Goal: Task Accomplishment & Management: Complete application form

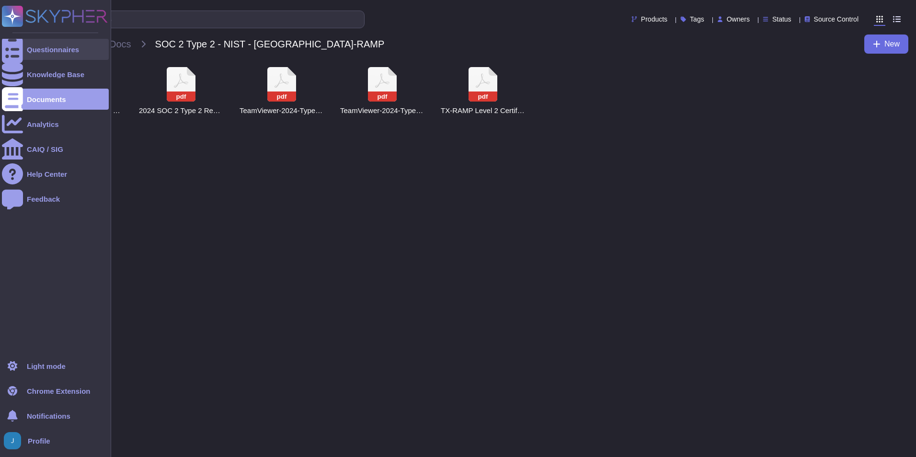
click at [12, 57] on div at bounding box center [12, 49] width 21 height 21
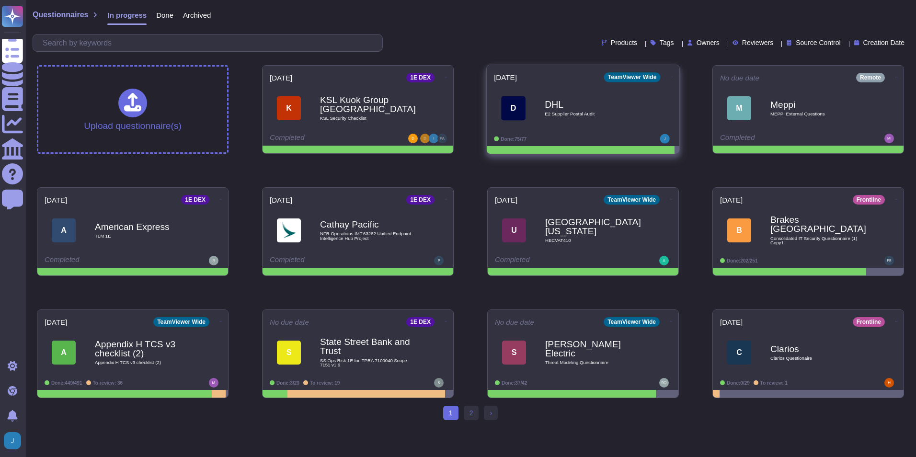
click at [559, 113] on span "E2 Supplier Postal Audit" at bounding box center [592, 114] width 97 height 5
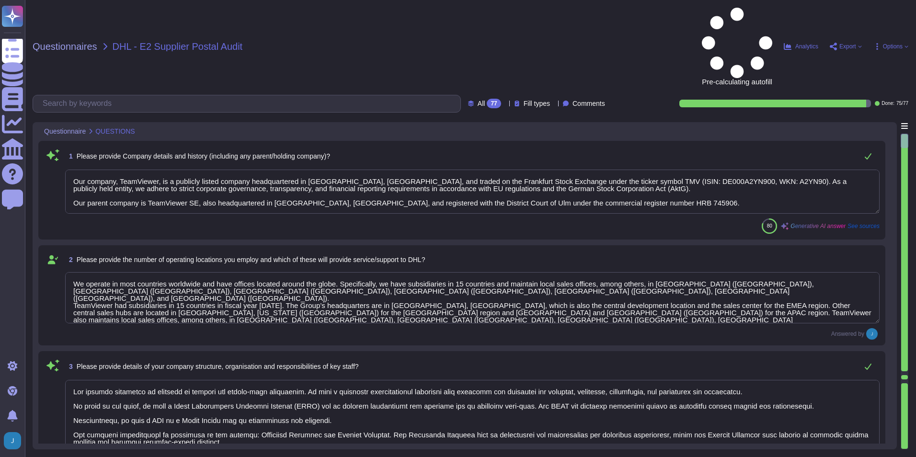
type textarea "Our company, TeamViewer, is a publicly listed company headquartered in [GEOGRAP…"
type textarea "We operate in most countries worldwide and have offices located around the glob…"
type textarea "Our company structure is designed to support our entity-wide objectives. We hav…"
type textarea "We utilize services of external service providers, such as Microsoft, Amazon We…"
type textarea "Boehringer Ingelheim, as one of the world’s leading companies in the pharmaceut…"
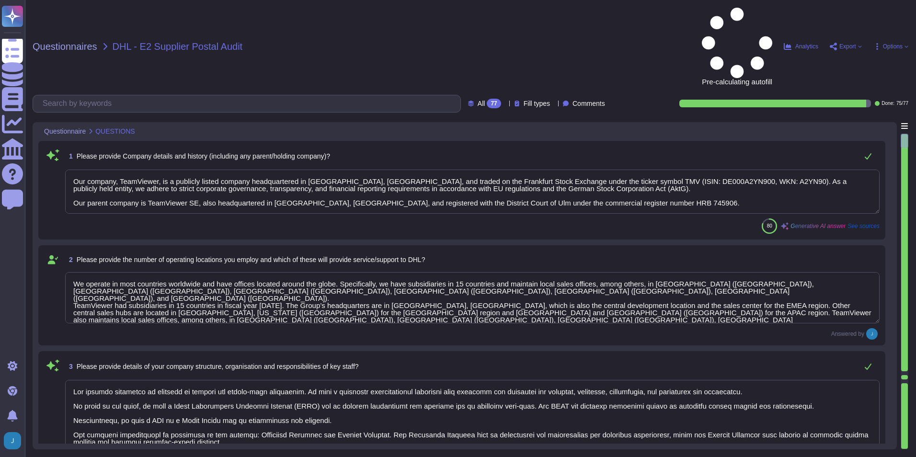
type textarea "Yes, our company has established and maintains a quality management system acco…"
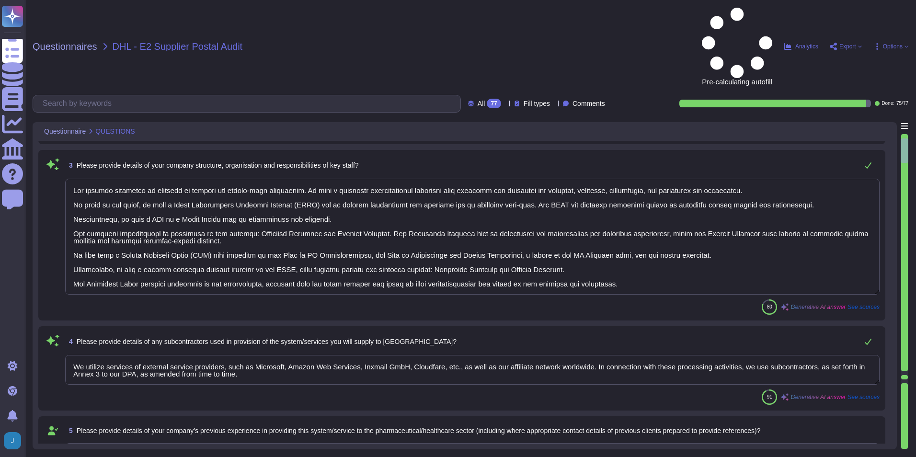
type textarea "Yes, our audit firm has complied with the quality management system requirement…"
type textarea "Yes, TeamViewer maintains a comprehensive set of independent audit reports and …"
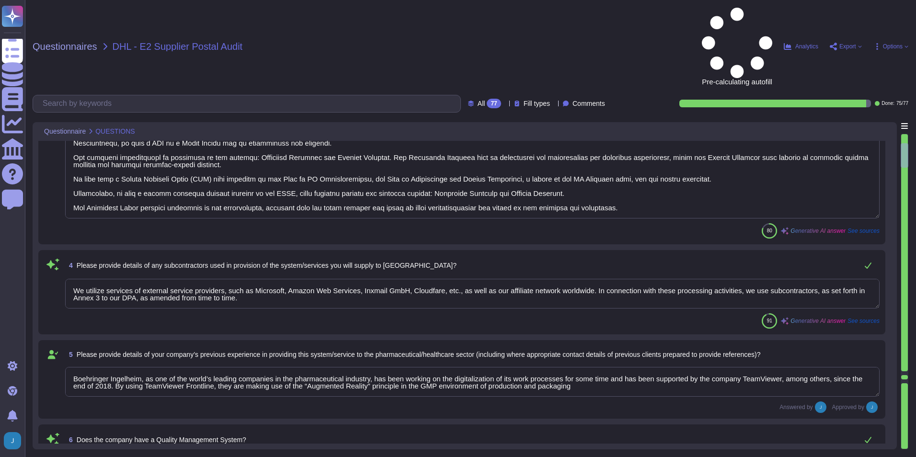
type textarea "52 People"
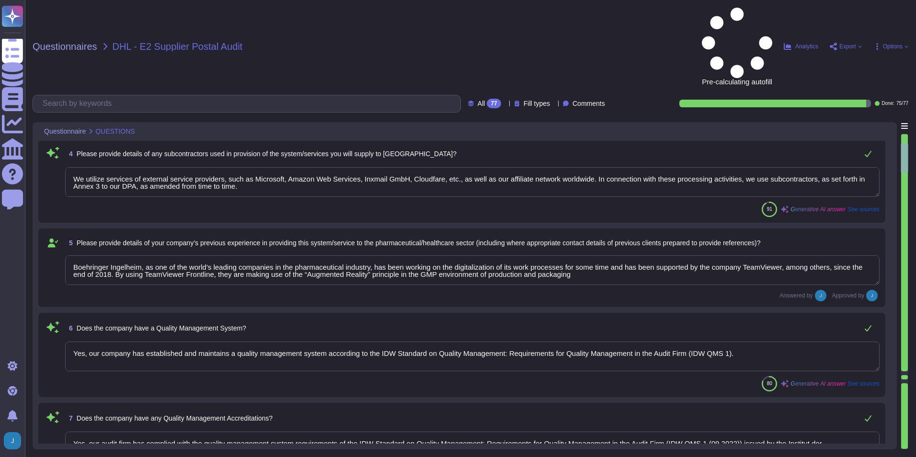
type textarea "QA is involved in quality assurance testing and User Acceptance Testing (UAT). …"
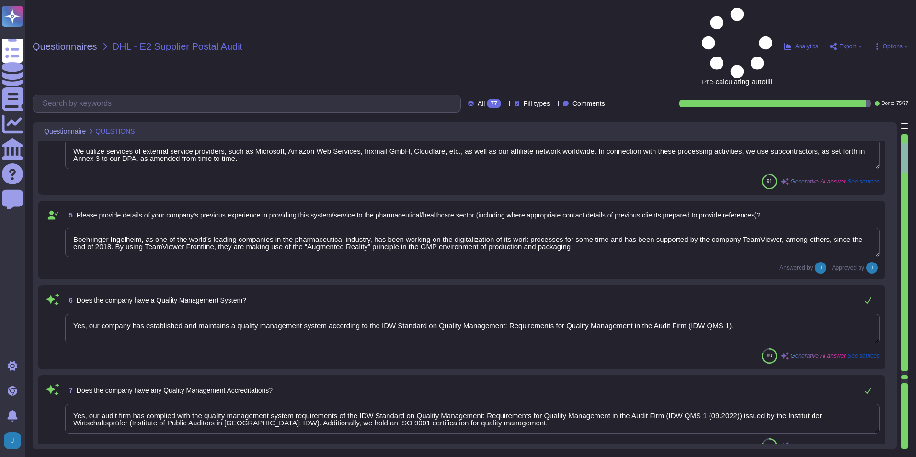
scroll to position [622, 0]
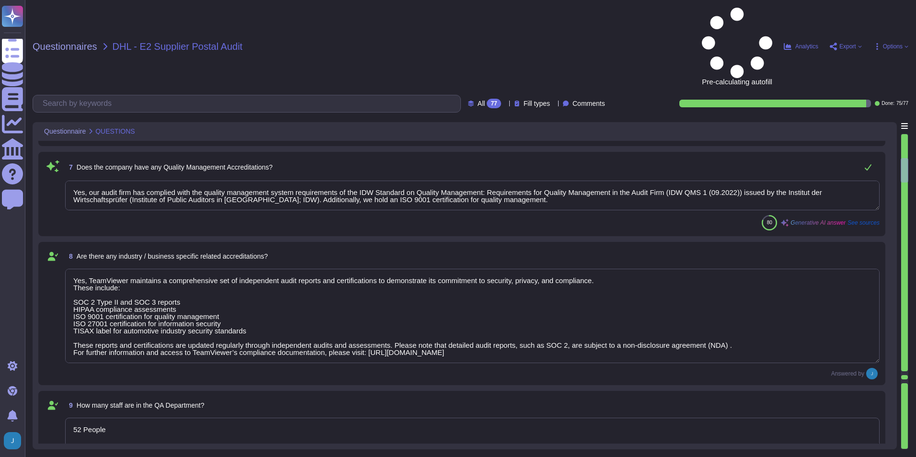
type textarea "(Sites see annex) has established and maintains a quality management system acc…"
type textarea "Yes, documentation and records are retained as per defined certification or reg…"
type textarea "Yes, there are Quality/Technical and/or Service Level Agreements in place. Team…"
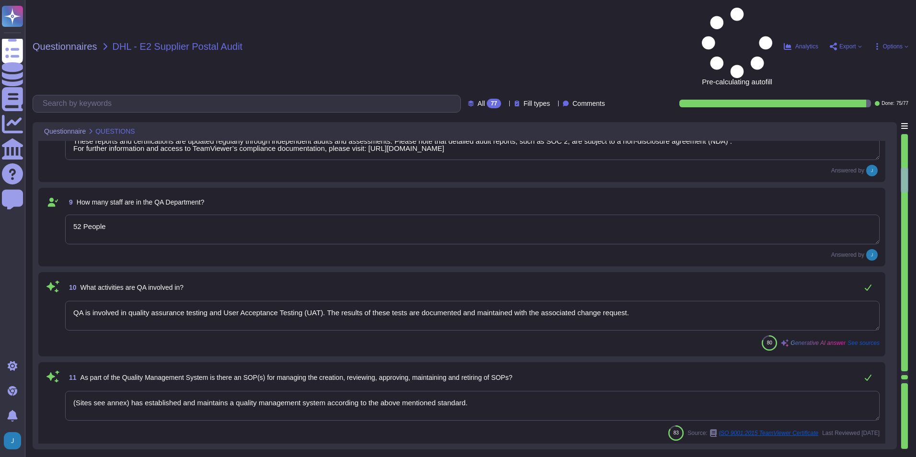
type textarea "Yes, we include quality assurance measures. Quality assurance tests and results…"
type textarea "Yes, TeamViewer restricts the transfer of tasks or data to third parties. They …"
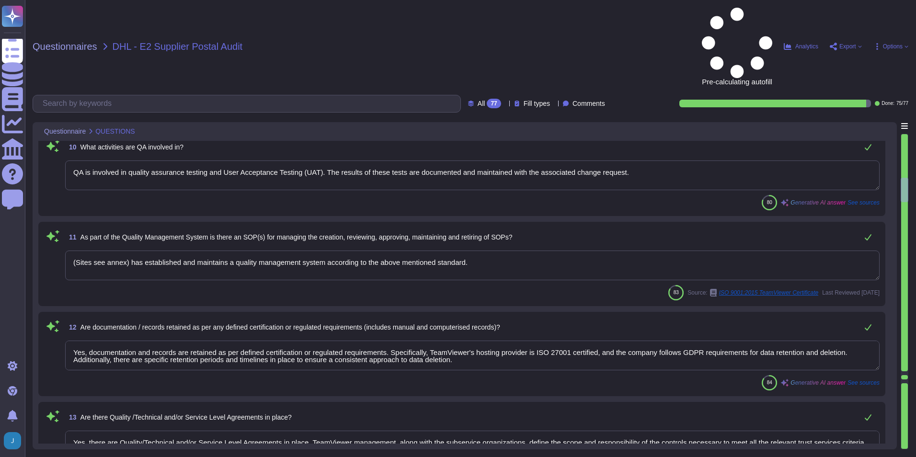
type textarea "Yes, we permit audits and inspections. In fact, we have a formal, recurring aud…"
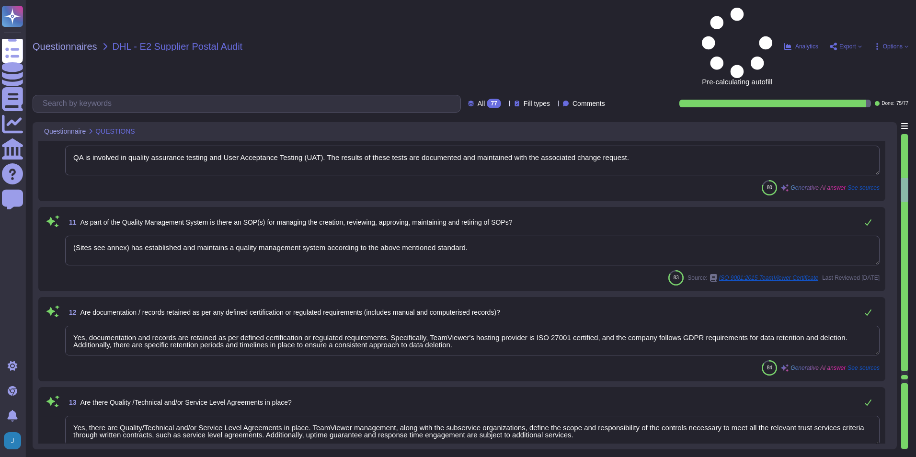
type textarea "Yes, organizational charts exist. They are in place to communicate key areas of…"
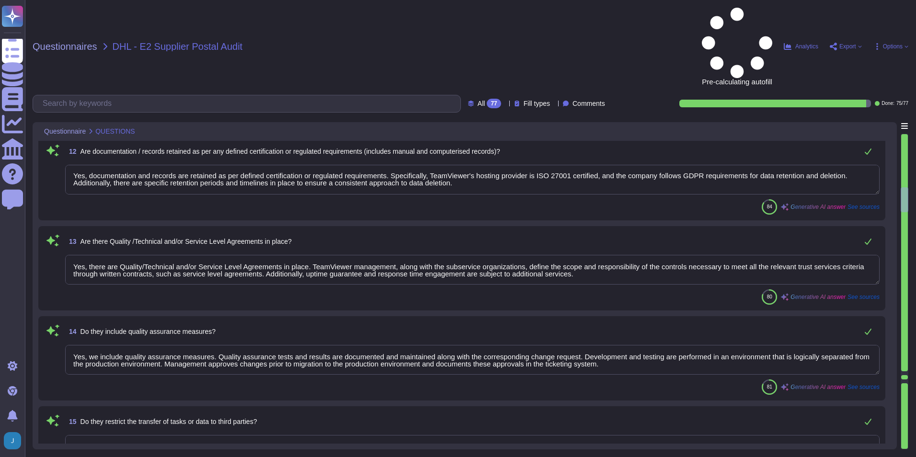
type textarea "Yes, job descriptions exist and are documented. They are communicated to person…"
type textarea "Yes, TeamViewer shall ensure that the persons employed are sufficiently qualifi…"
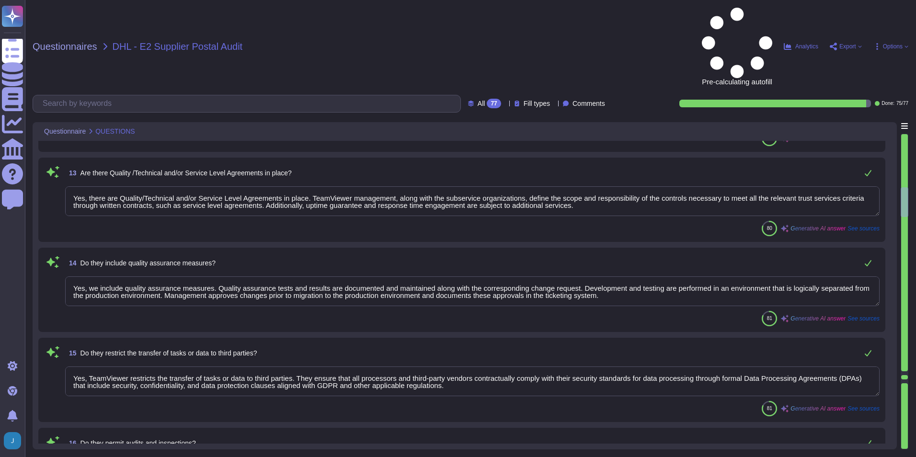
scroll to position [1197, 0]
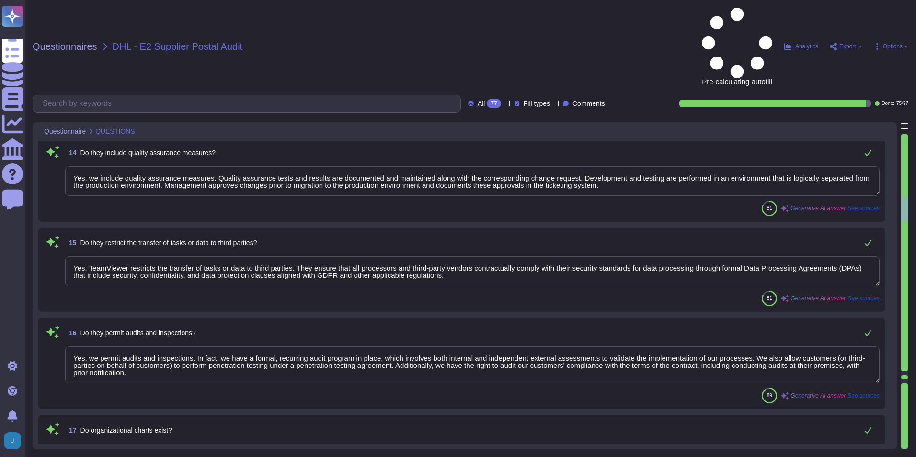
type textarea "Yes, development/support staff receive sufficient training and have experience …"
type textarea "Yes, training courses are documented. Records are handled as per Internal IT Se…"
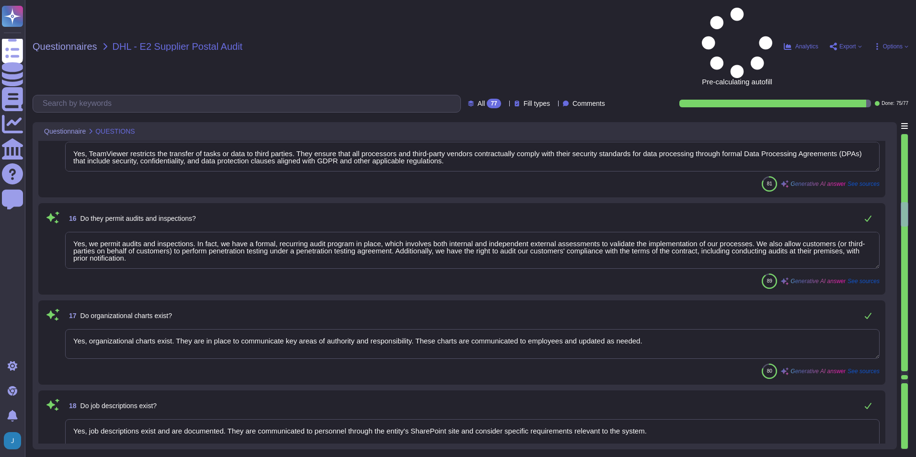
type textarea "Yes, the training of staff is assessed. Training and awareness shall be complet…"
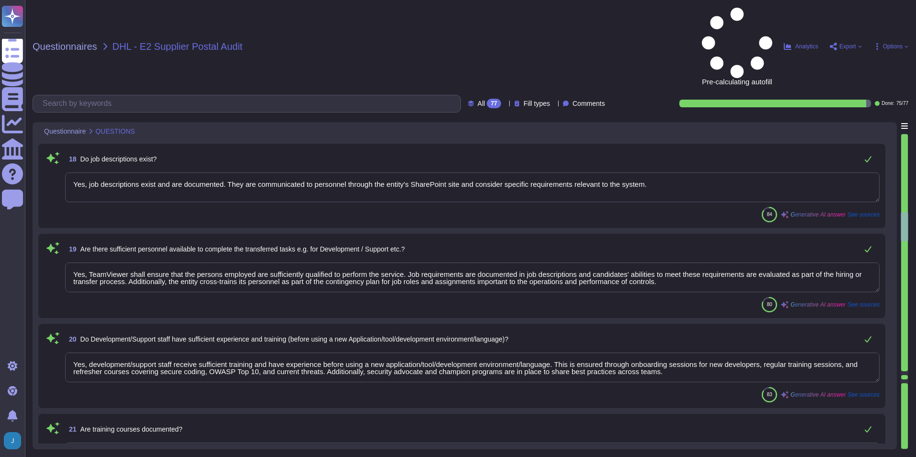
type textarea "Yes, an inventory of system assets and components is maintained to classify and…"
type textarea "Yes, the systems are uniquely identified, versioned, and classified. The asset …"
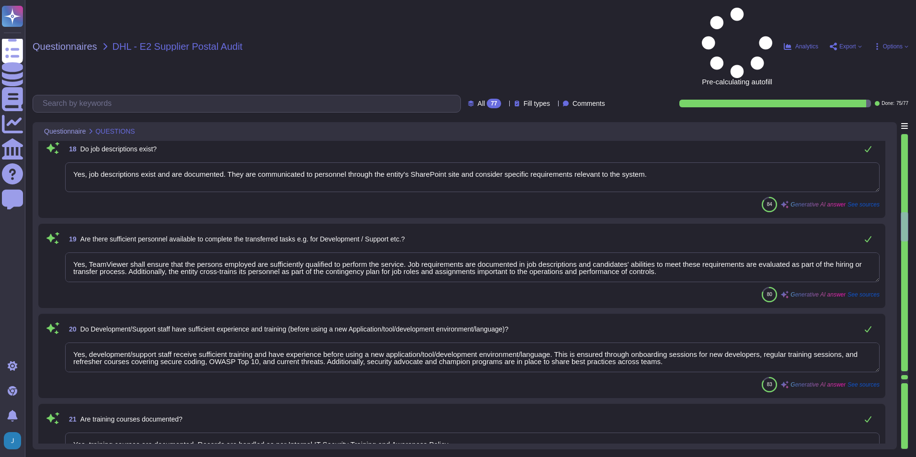
scroll to position [1, 0]
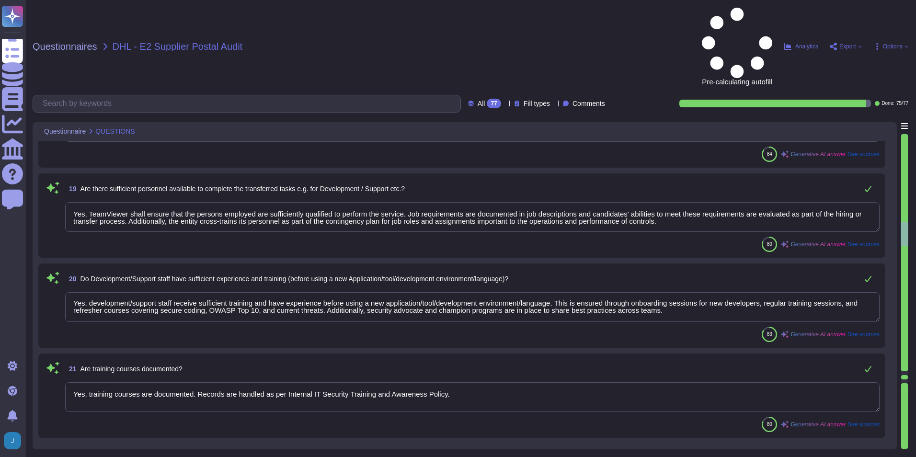
type textarea "Yes, all applications developed by TeamViewer follow its S-SDLC (Secure Softwar…"
type textarea "Yes."
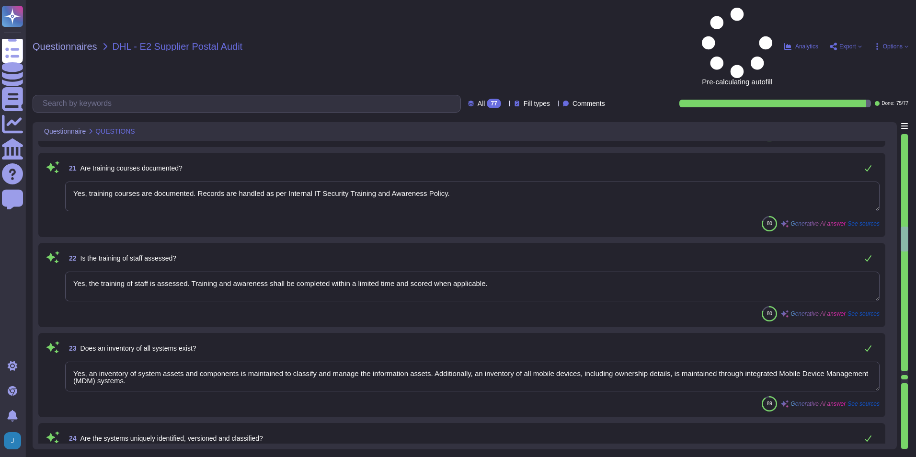
type textarea "Not Evaluated: The product has not been evaluated against the criterion. This c…"
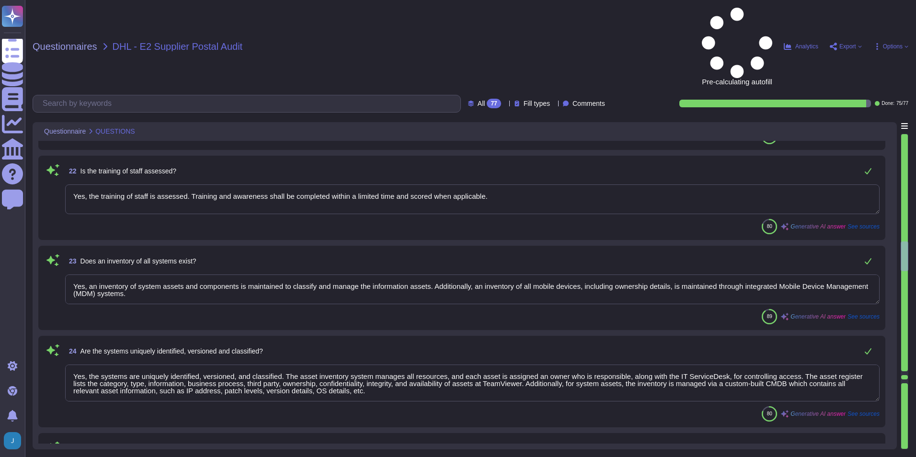
type textarea "TeamViewer has implemented an NTP server that synchronizes the servers and work…"
type textarea "Yes."
type textarea "Yes, a list of Roles and Responsibilities with respect to the system's developm…"
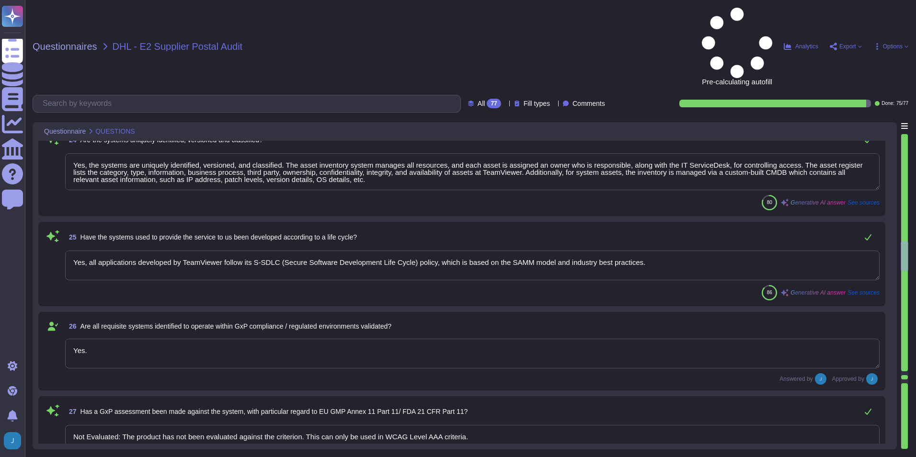
scroll to position [2155, 0]
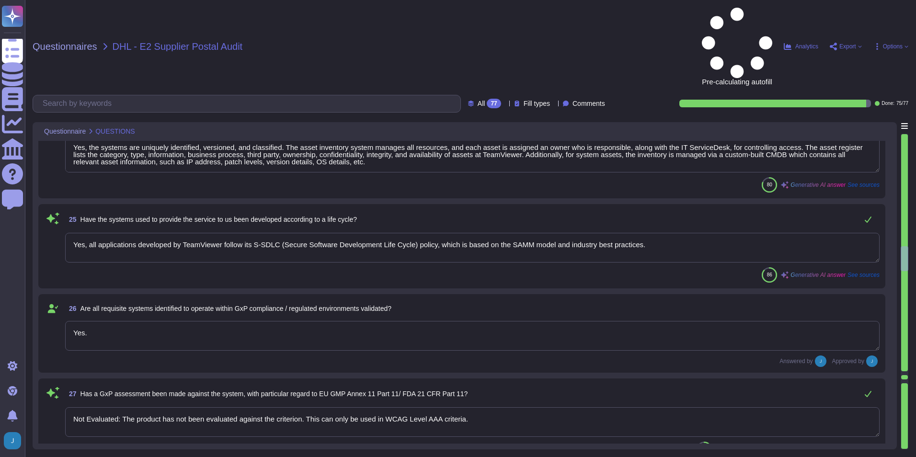
type textarea "Yes, such requirements are communicated in TeamViewer's system policies and pro…"
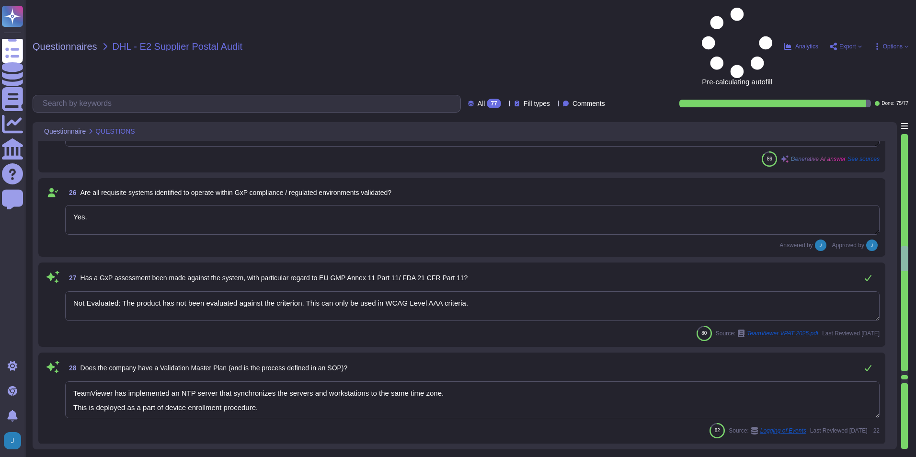
scroll to position [2298, 0]
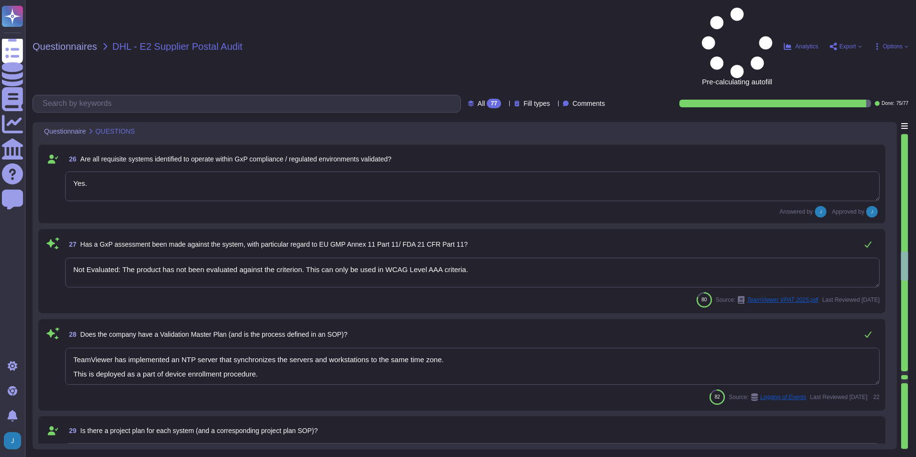
type textarea "Yes, a formal risk assessment is conducted at least annually to identify intern…"
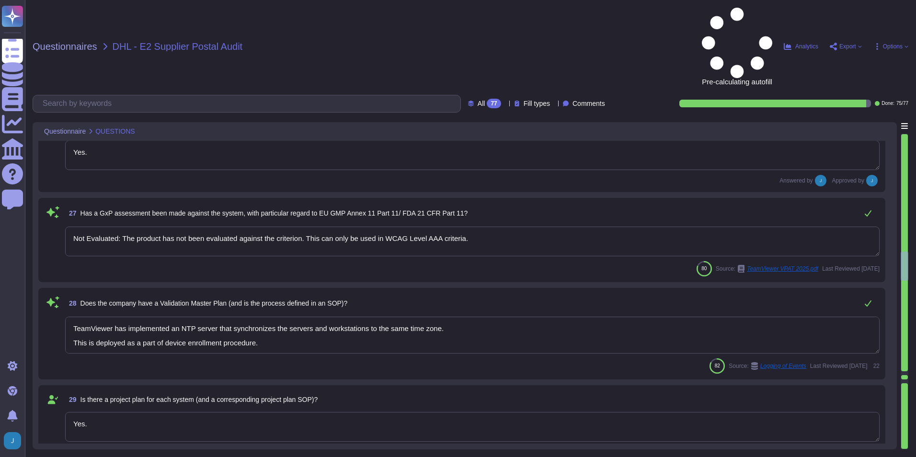
scroll to position [2346, 0]
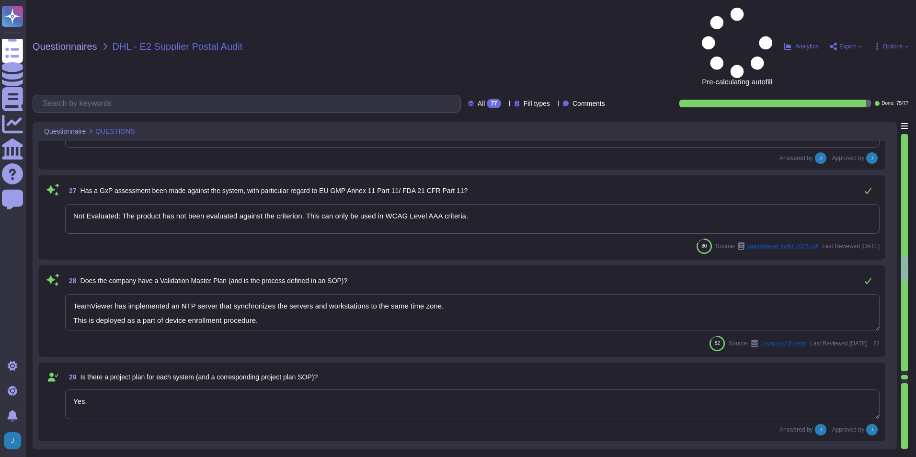
type textarea "Yes, the design of system components (hardware and software) is documented. Sta…"
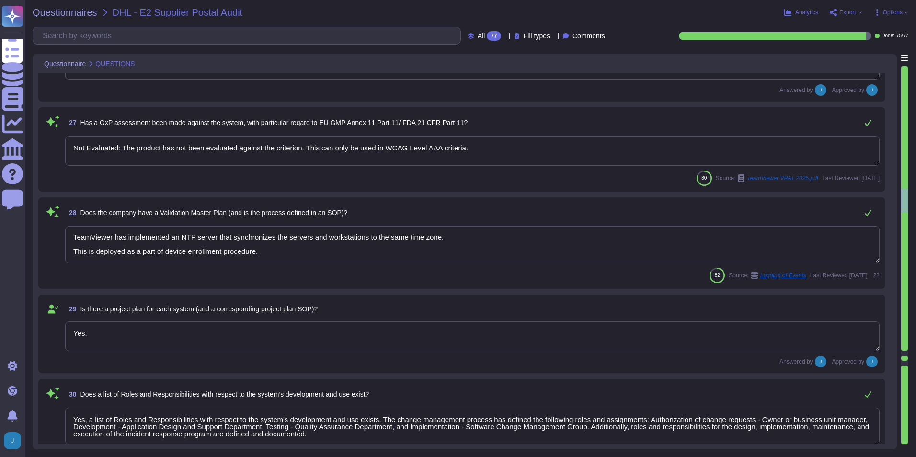
scroll to position [0, 0]
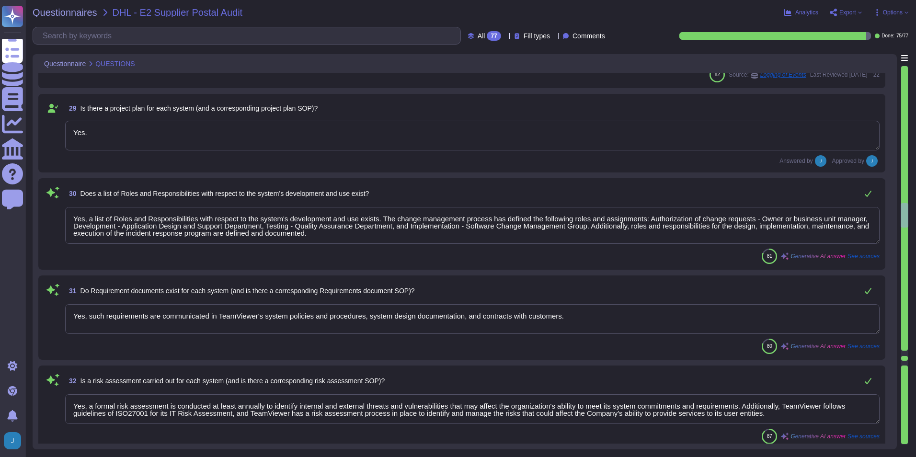
type textarea "Yes, coding standards exist and are formally documented. TeamViewer has establi…"
type textarea "Yes, code reviews are performed and the process is defined. Each merge request …"
type textarea "Yes, testing of systems is performed at multiple layers. As part of the Secure …"
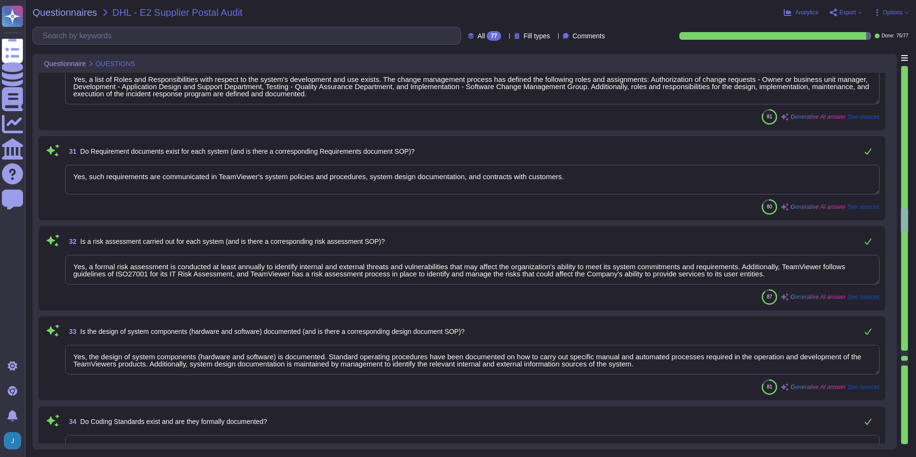
scroll to position [2682, 0]
type textarea "Our network infrastructure is highly segmented, with firewalls and threat detec…"
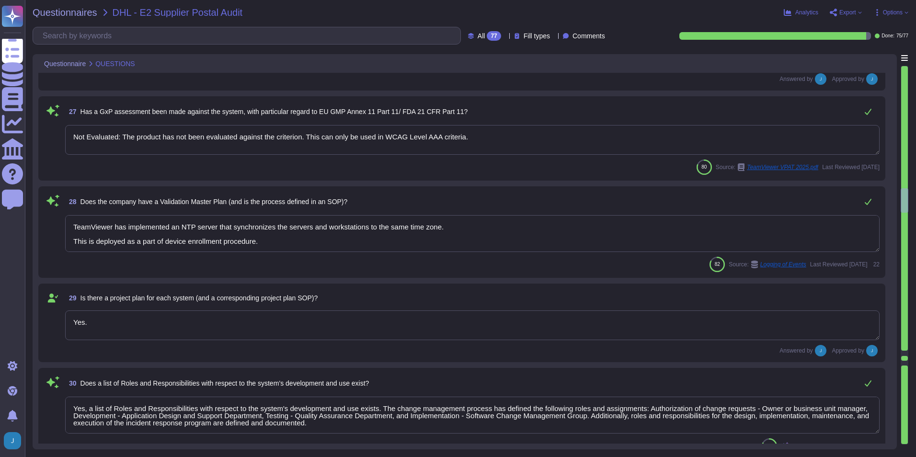
type textarea "Yes, the systems are uniquely identified, versioned, and classified. The asset …"
type textarea "Yes, all applications developed by TeamViewer follow its S-SDLC (Secure Softwar…"
type textarea "Yes."
type textarea "Not Evaluated: The product has not been evaluated against the criterion. This c…"
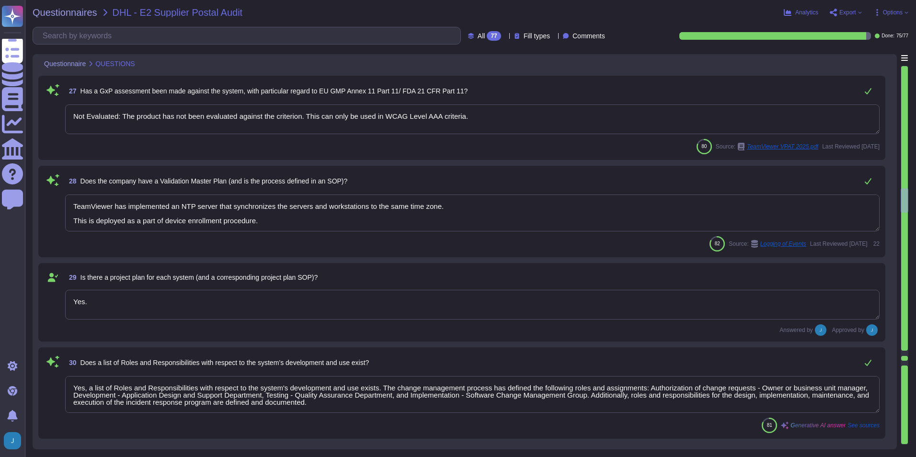
scroll to position [2394, 0]
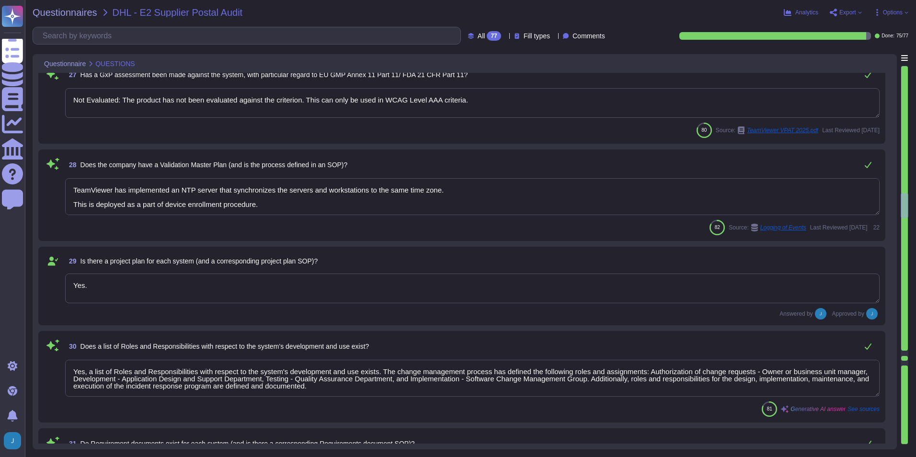
click at [905, 350] on div at bounding box center [904, 208] width 7 height 284
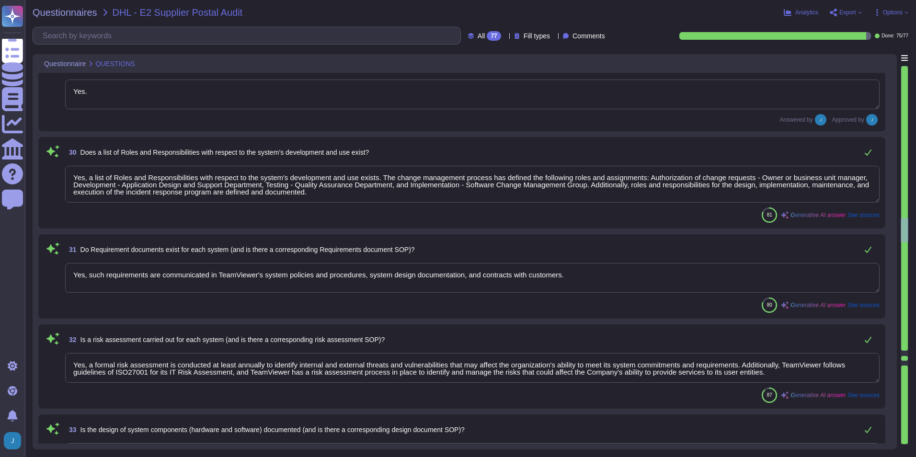
type textarea "Yes, coding standards exist and are formally documented. TeamViewer has establi…"
type textarea "Yes, code reviews are performed and the process is defined. Each merge request …"
type textarea "Yes, testing of systems is performed at multiple layers. As part of the Secure …"
type textarea "Our network infrastructure is highly segmented, with firewalls and threat detec…"
type textarea "Yes, there is a documented method for addressing test non-conformances. The com…"
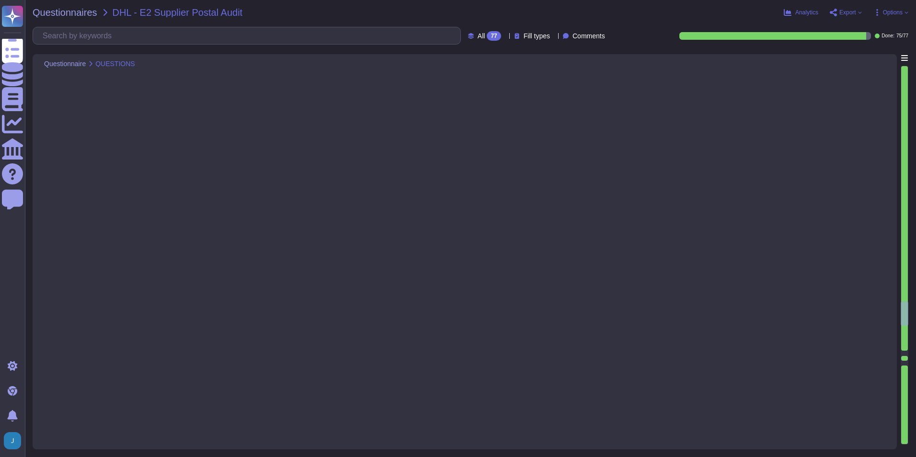
type textarea "Yes, authorized access to the systems is regulated and documented. Access is ro…"
type textarea "Yes, user lists are up-to-date. The company has a process in place to regularly…"
type textarea "No, the authorizations are not all users authorized as administrators. TeamView…"
type textarea "Yes, system access is protected by timeout or shutting down. For computers and …"
type textarea "Yes, passwords are protected using a suitable method and are secure. Data store…"
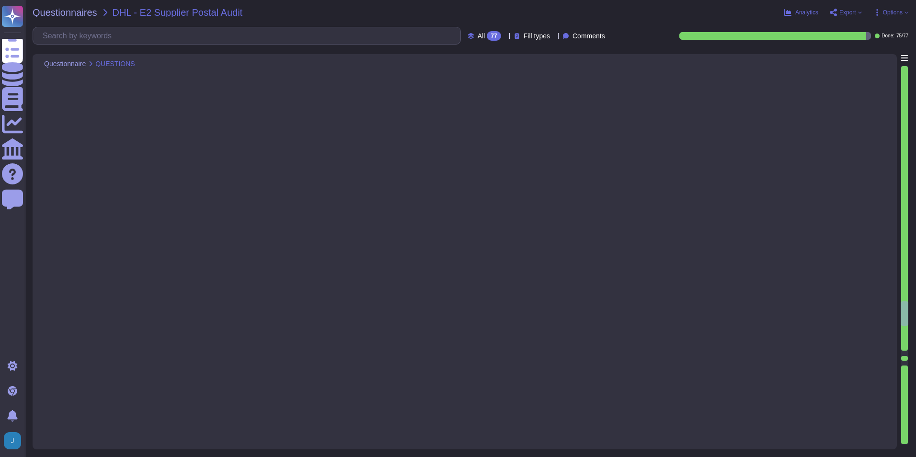
type textarea "Yes, an SOP exists detailing the requirement to keep passwords secret. The comp…"
type textarea "Yes, edit checks are in place to prevent incomplete or incorrect data from bein…"
type textarea "Yes, critical data is reviewed annually for relevance and use. The review proce…"
type textarea "TeamViewer has an established data deletion concept that is centrally overseen …"
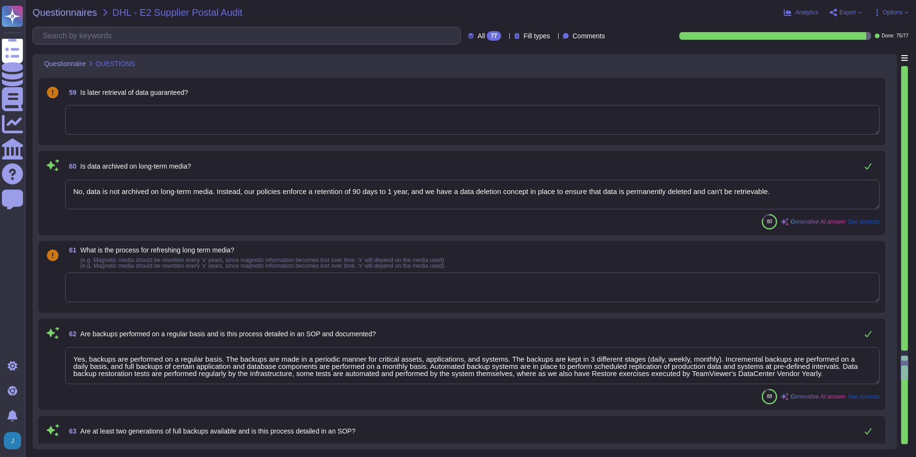
type textarea "No, data is not archived on long-term media. Instead, our policies enforce a re…"
type textarea "Yes, backups are performed on a regular basis. The backups are made in a period…"
type textarea "Full backups of certain application and database components are performed on a …"
type textarea "Yes, backups are regularly checked for completeness and recoverability. The pro…"
type textarea "Yes, alternative systems are available in the event of a failure. TeamViewer ha…"
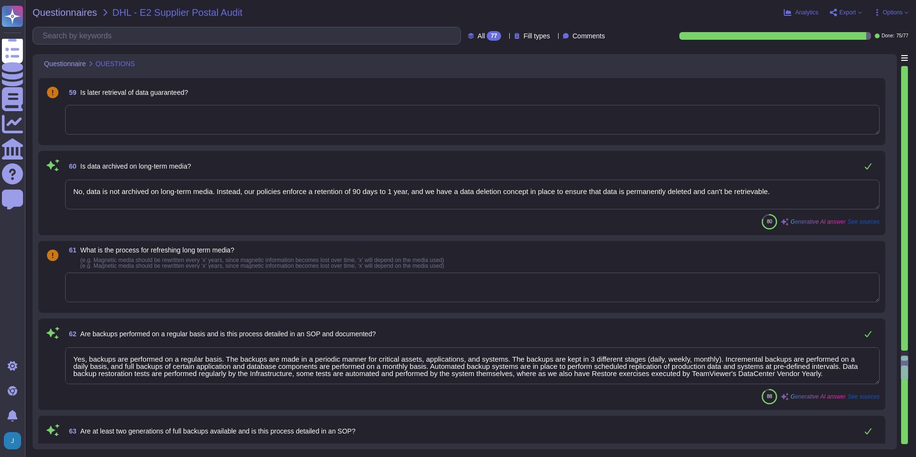
type textarea "Yes, procedures for restarting a failed system are clearly defined and approved…"
type textarea "Yes, the Network Infrastructure is treated as a system and falls under the cont…"
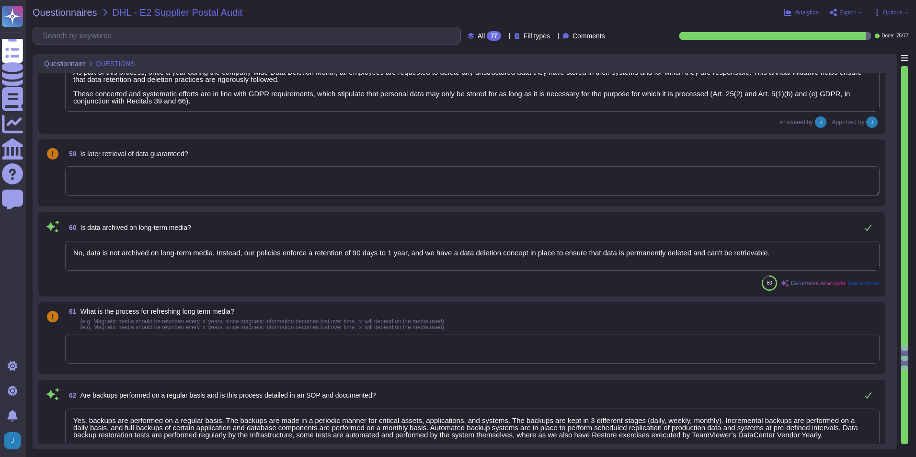
type textarea "Yes, edit checks are in place to prevent incomplete or incorrect data from bein…"
type textarea "Yes, critical data is reviewed annually for relevance and use. The review proce…"
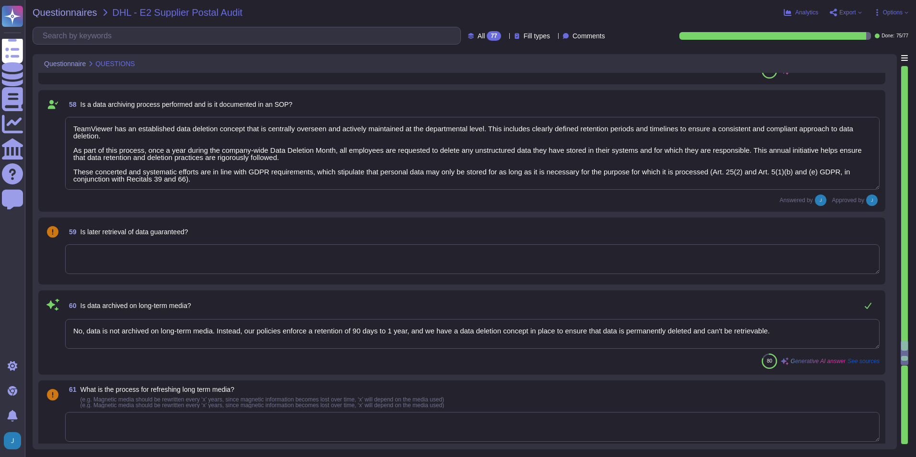
type textarea "Yes, an SOP exists detailing the requirement to keep passwords secret. The comp…"
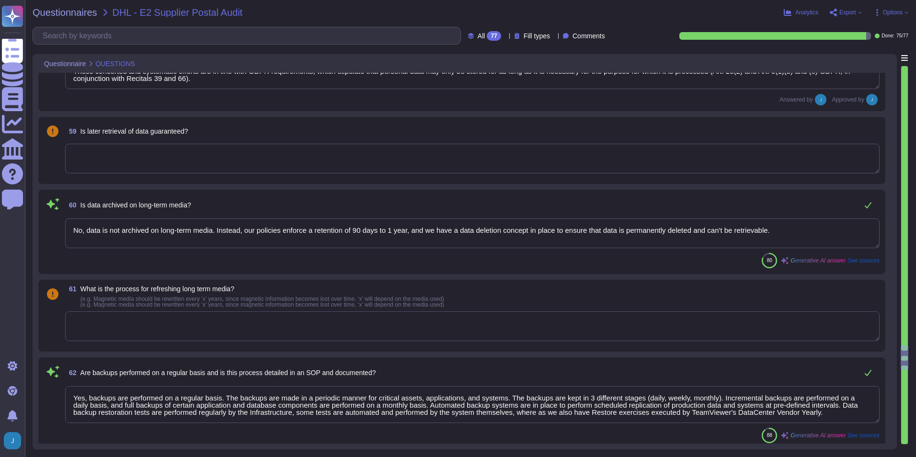
type textarea "Yes, alternative systems are available in the event of a failure. TeamViewer ha…"
click at [321, 325] on textarea at bounding box center [472, 325] width 814 height 30
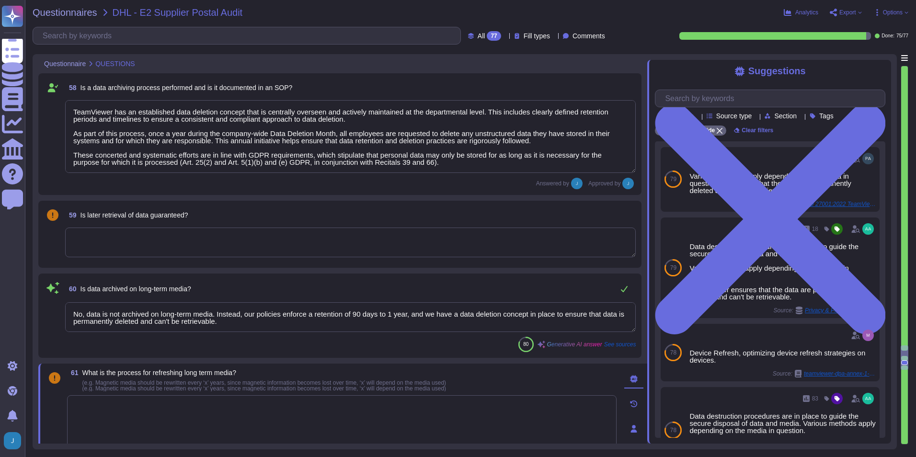
scroll to position [5101, 0]
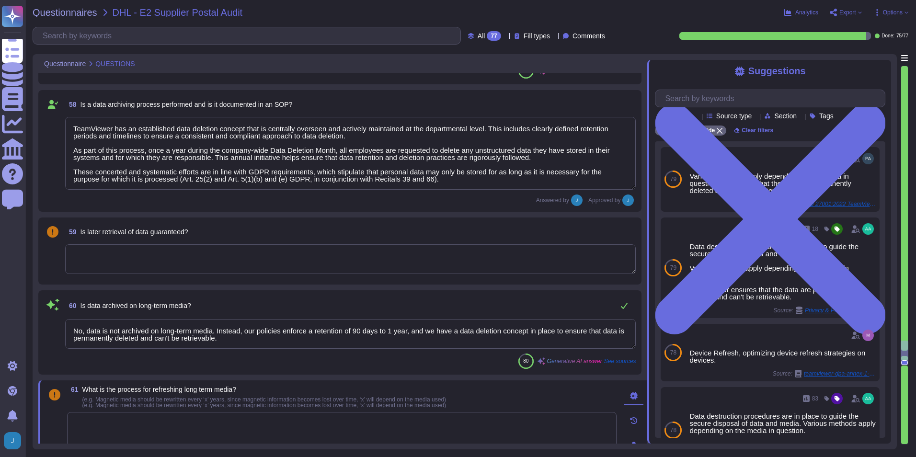
type textarea "Yes, an SOP exists detailing the requirement to keep passwords secret. The comp…"
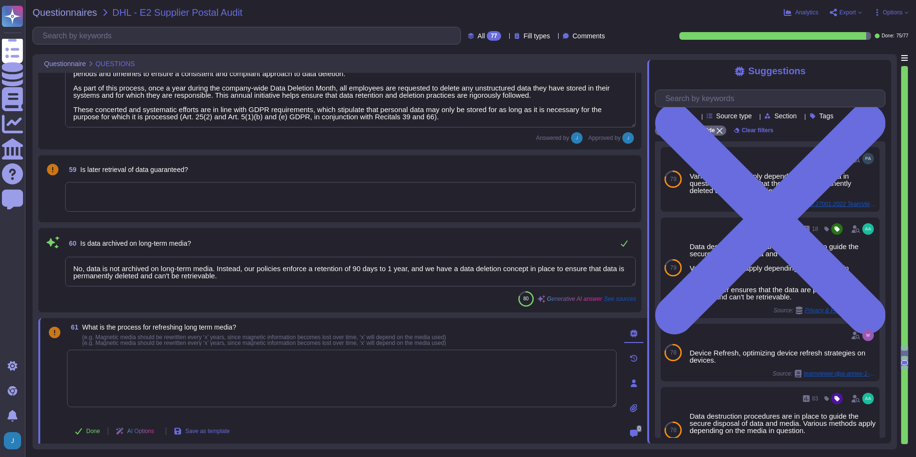
type textarea "Yes, backups are regularly checked for completeness and recoverability. The pro…"
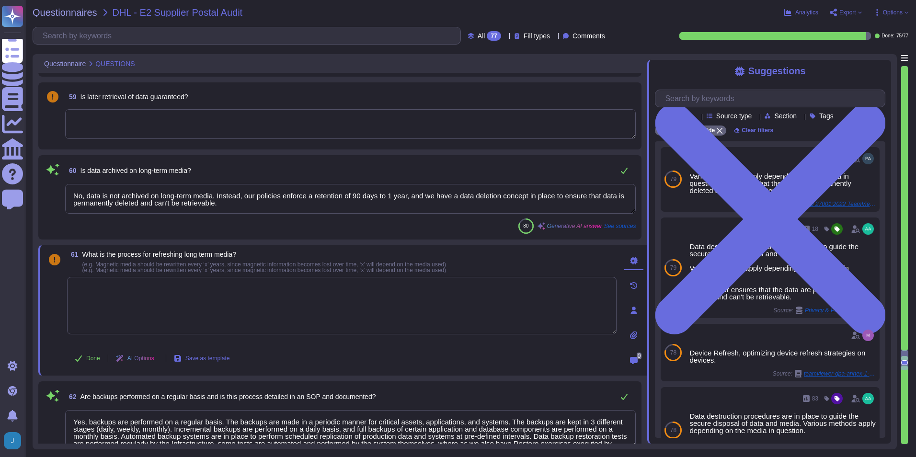
type textarea "Yes, alternative systems are available in the event of a failure. TeamViewer ha…"
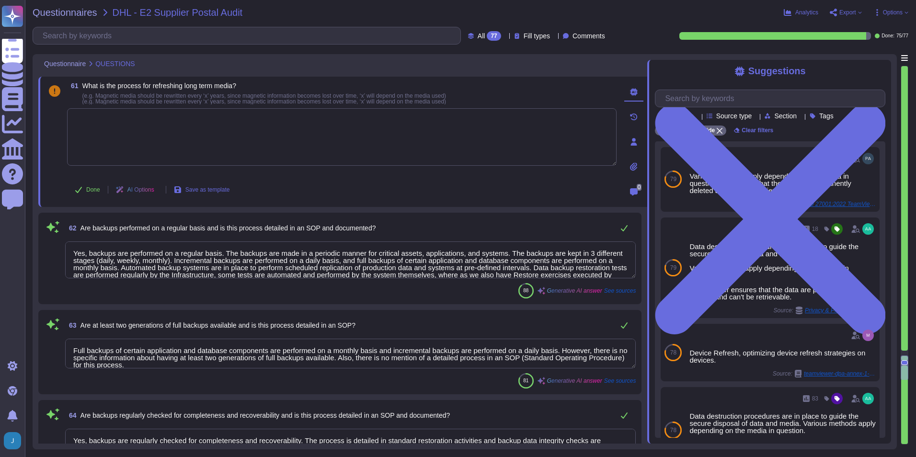
type textarea "Yes, procedures for restarting a failed system are clearly defined and approved…"
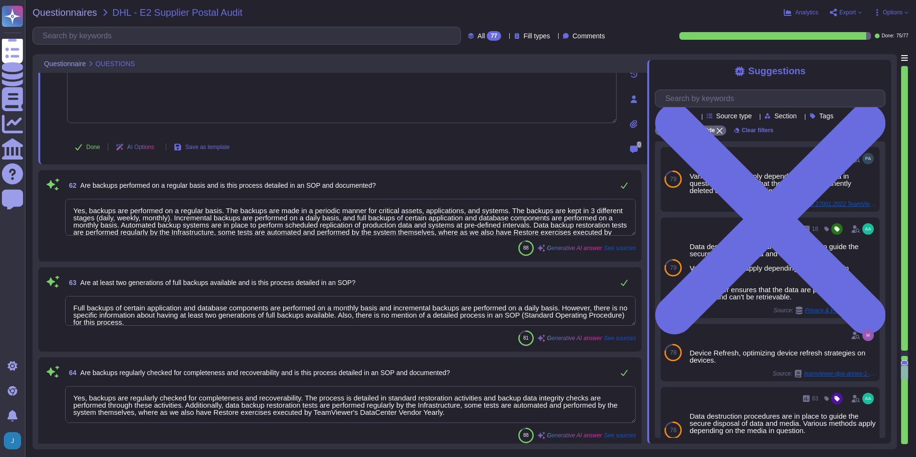
type textarea "Yes, the Network Infrastructure is treated as a system and falls under the cont…"
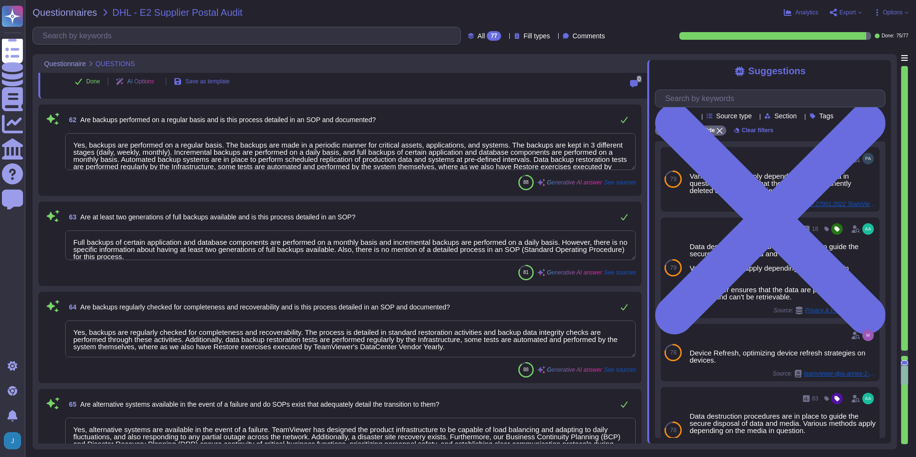
type textarea "Some features and functions of the Product(s) provided by TeamViewer may includ…"
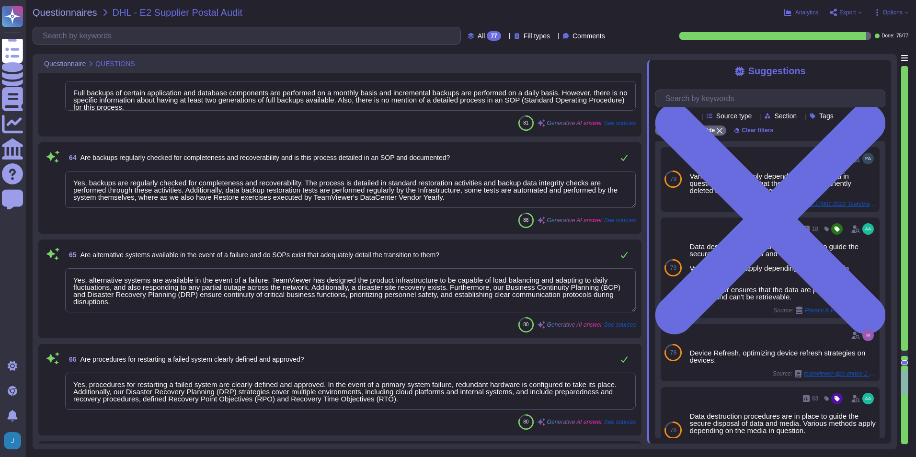
type textarea "Outsourced development is only used in very rare and specific cases, is closely…"
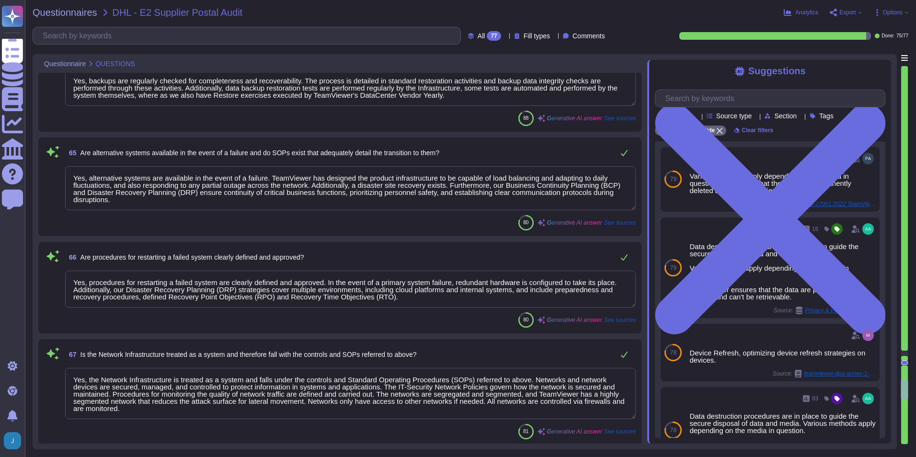
type textarea "The acquisition was completed on [DATE]."
type textarea "No, the audit was not performed prior to the software being used. According to …"
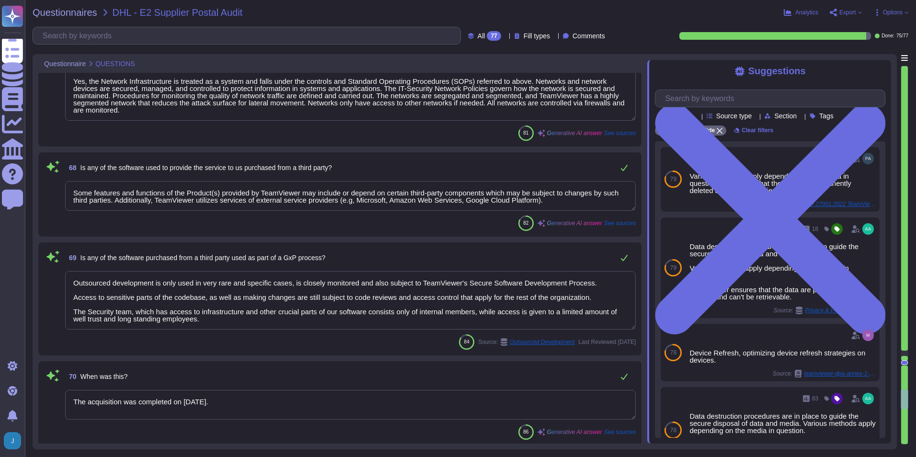
type textarea "No, the audit did not find any non-compliance. The Supervisory Board concluded …"
type textarea "As part of TeamViewer S-SDLC process, TeamViewer conduct threat modeling, secur…"
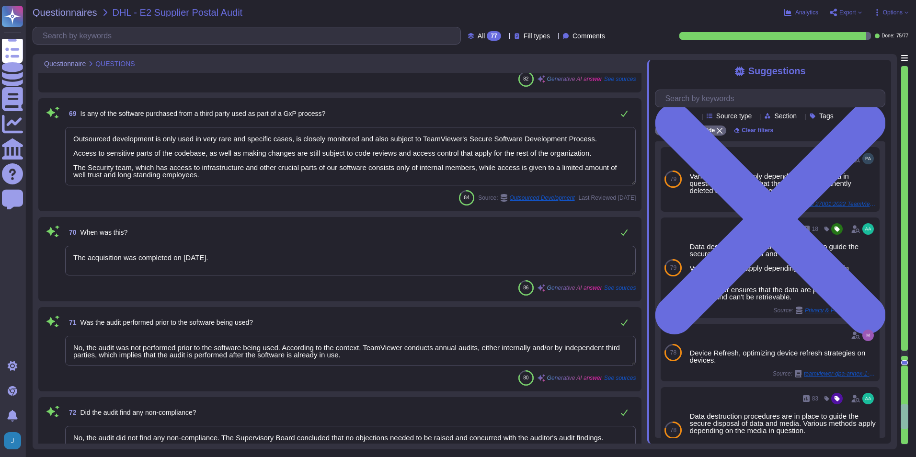
type textarea "We have audited the group management report of TeamViewer SE, which is combined…"
type textarea "Yes, a remediation plan exists within our company for systems identified to be …"
type textarea "Vulnerabilities, deviations, and control gaps identified from the various asses…"
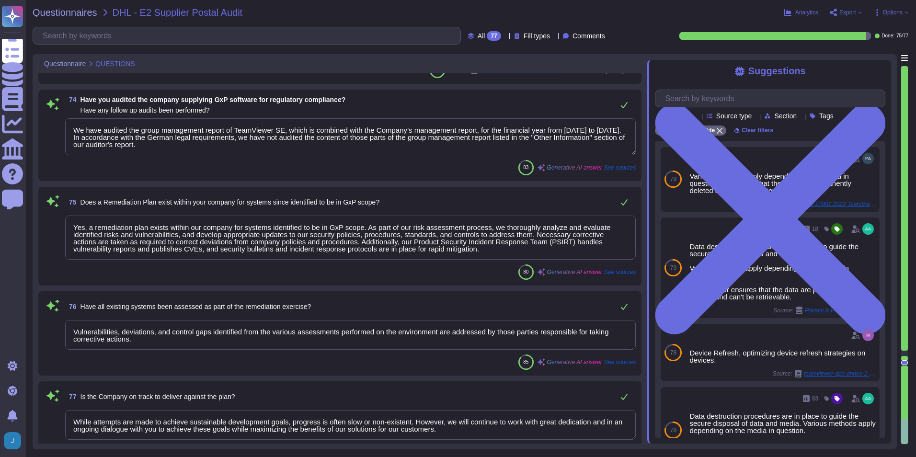
type textarea "While attempts are made to achieve sustainable development goals, progress is o…"
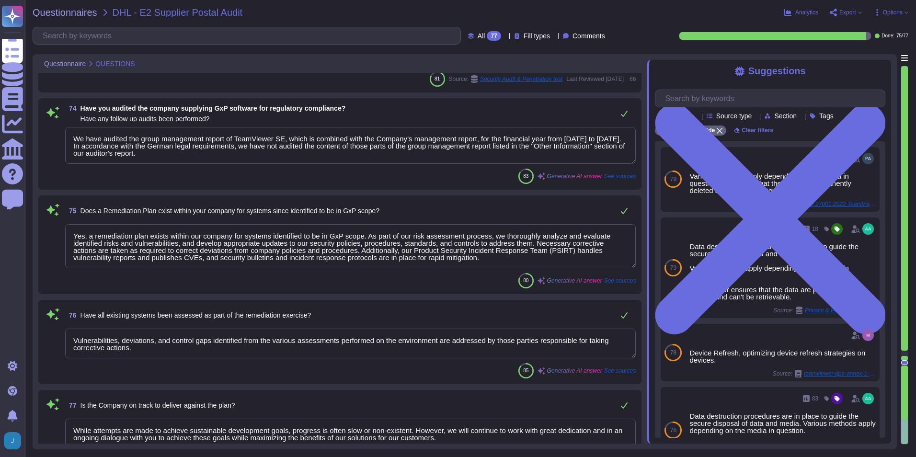
type textarea "No, the audit was not performed prior to the software being used. According to …"
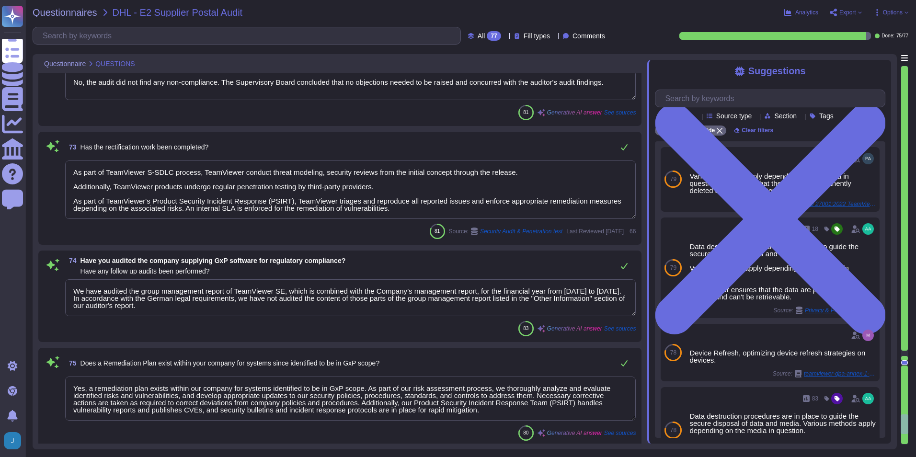
type textarea "Outsourced development is only used in very rare and specific cases, is closely…"
type textarea "The acquisition was completed on [DATE]."
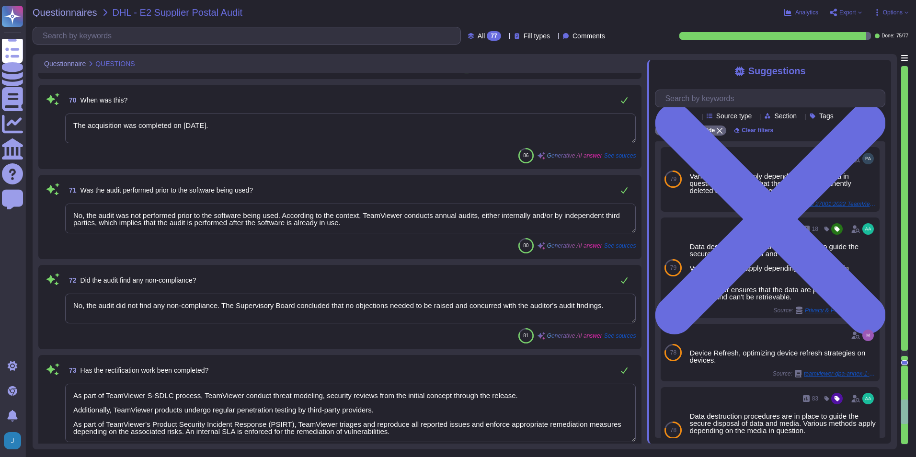
type textarea "Some features and functions of the Product(s) provided by TeamViewer may includ…"
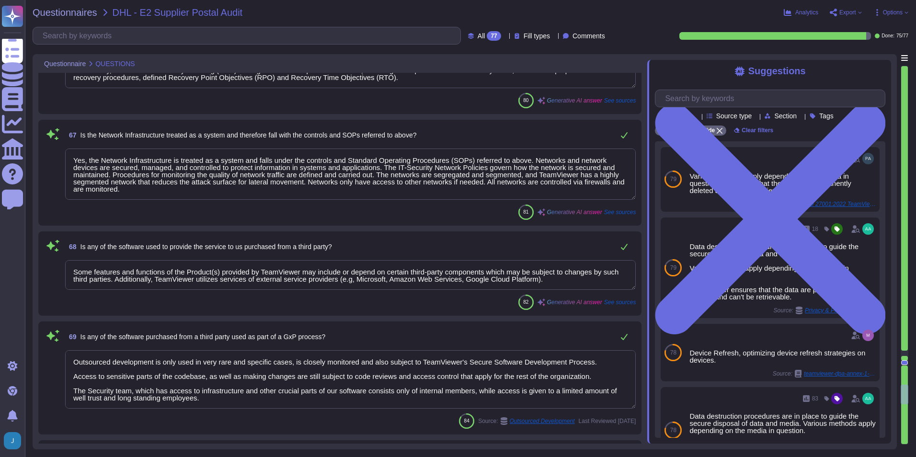
type textarea "Yes, backups are regularly checked for completeness and recoverability. The pro…"
type textarea "Yes, alternative systems are available in the event of a failure. TeamViewer ha…"
type textarea "Yes, procedures for restarting a failed system are clearly defined and approved…"
type textarea "Yes, the Network Infrastructure is treated as a system and falls under the cont…"
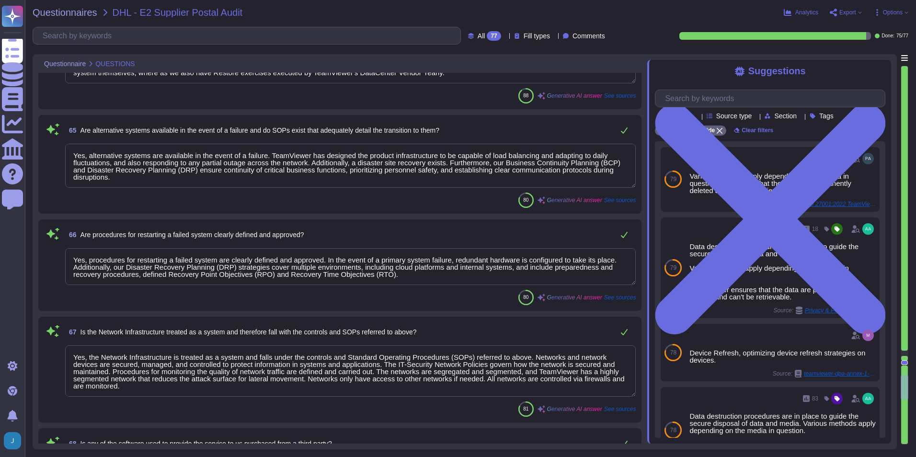
type textarea "Yes, backups are performed on a regular basis. The backups are made in a period…"
type textarea "Full backups of certain application and database components are performed on a …"
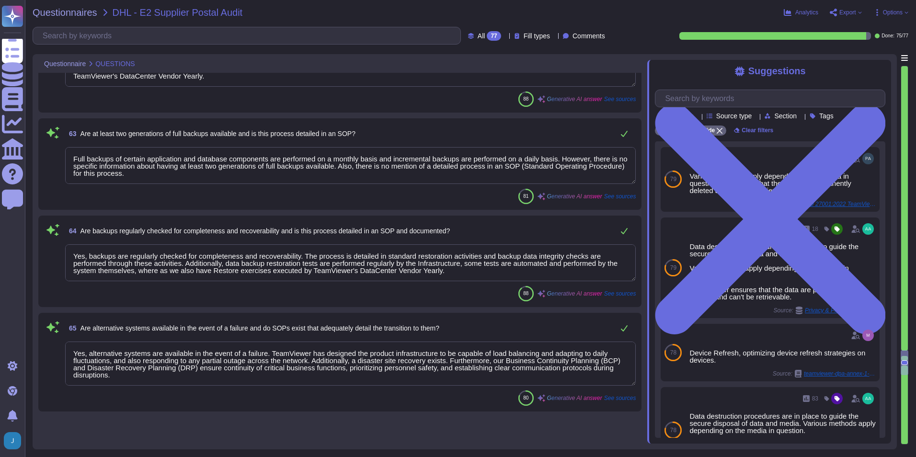
type textarea "Yes, critical data is reviewed annually for relevance and use. The review proce…"
type textarea "TeamViewer has an established data deletion concept that is centrally overseen …"
type textarea "No, data is not archived on long-term media. Instead, our policies enforce a re…"
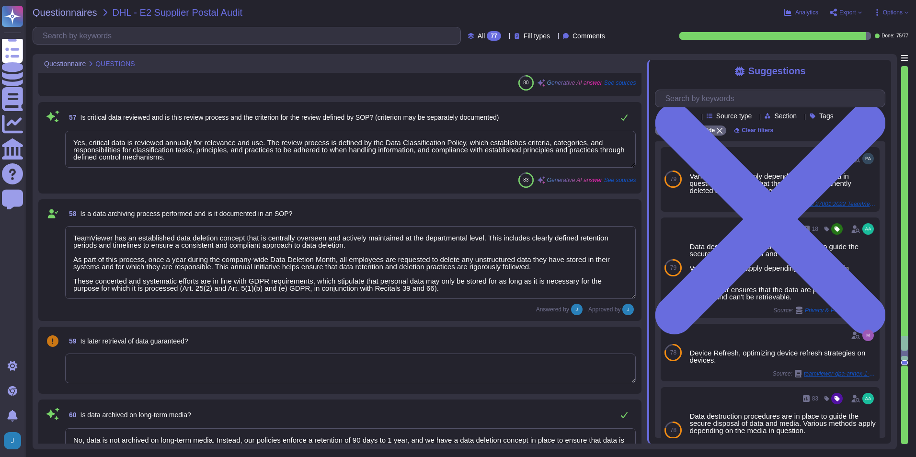
type textarea "Yes, passwords are protected using a suitable method and are secure. Data store…"
type textarea "Yes, an SOP exists detailing the requirement to keep passwords secret. The comp…"
type textarea "Yes, edit checks are in place to prevent incomplete or incorrect data from bein…"
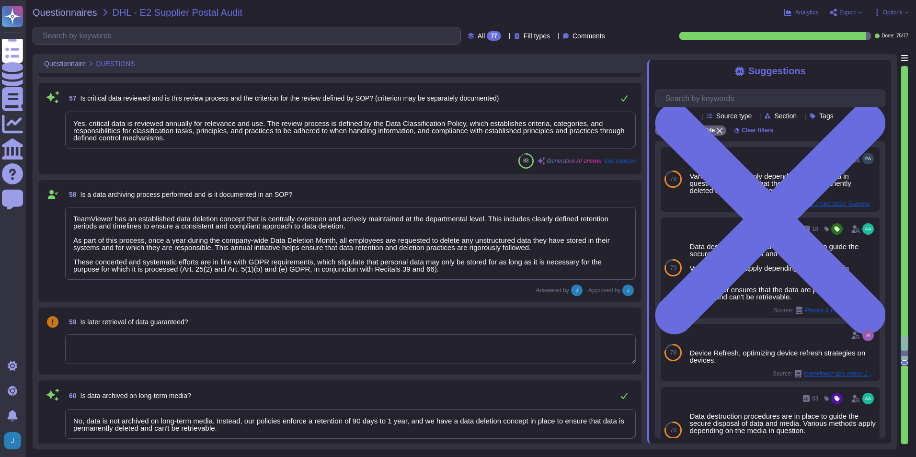
scroll to position [5055, 0]
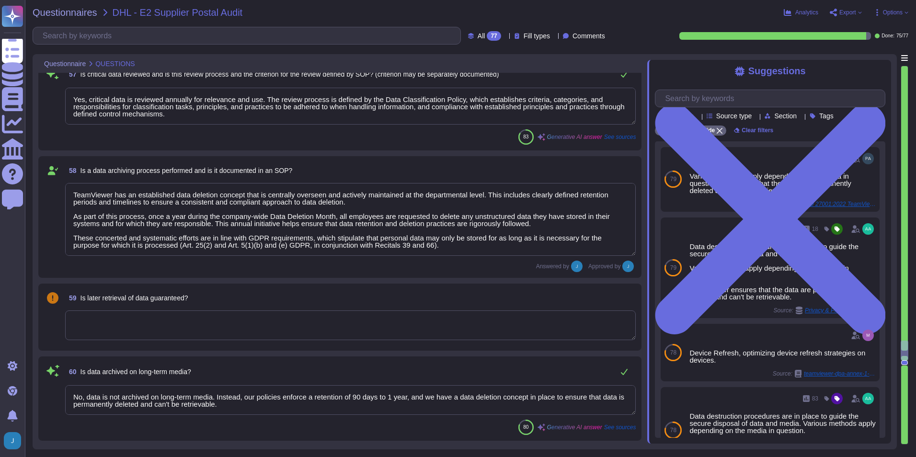
click at [264, 331] on textarea at bounding box center [350, 325] width 570 height 30
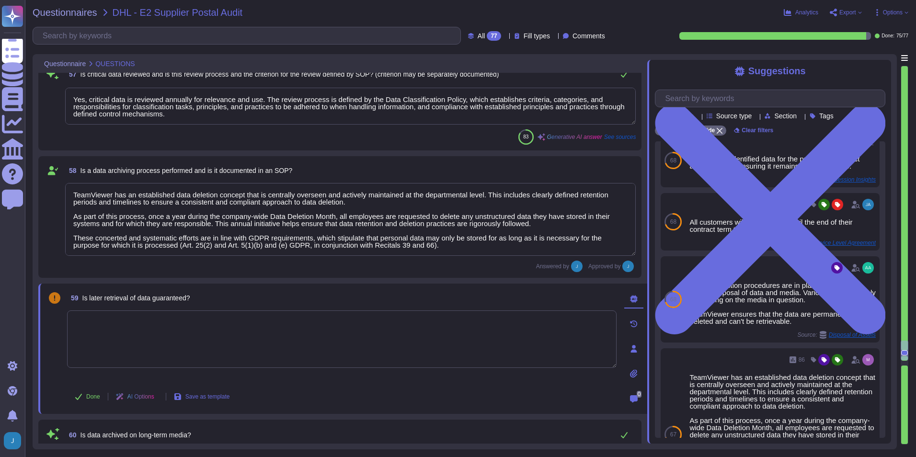
scroll to position [0, 0]
